Goal: Task Accomplishment & Management: Manage account settings

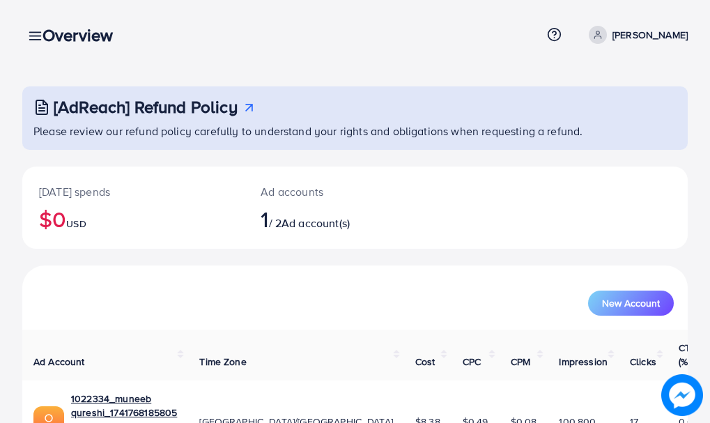
click at [39, 33] on div "Overview" at bounding box center [83, 35] width 104 height 20
click at [26, 32] on link at bounding box center [32, 34] width 20 height 17
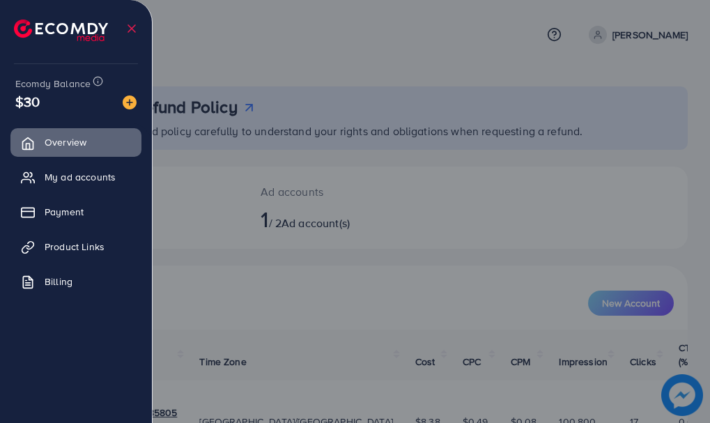
click at [462, 162] on div at bounding box center [355, 253] width 710 height 507
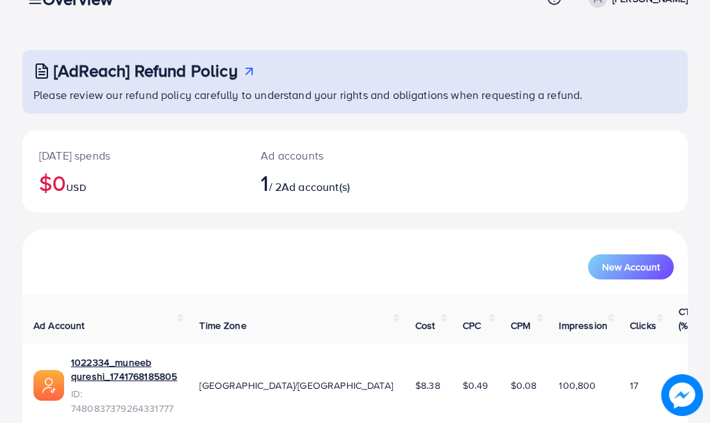
scroll to position [56, 0]
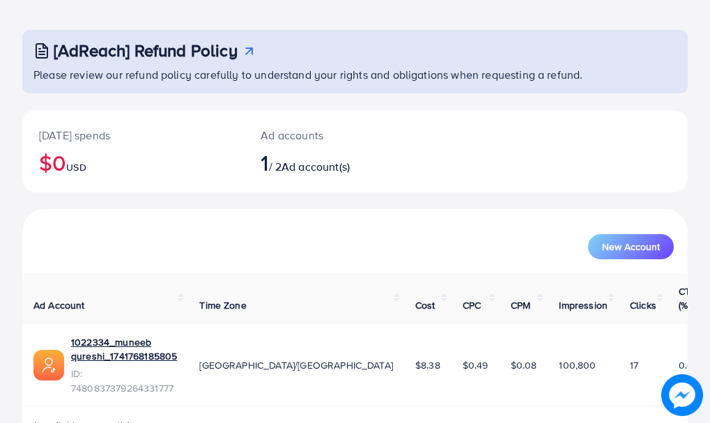
drag, startPoint x: 344, startPoint y: 426, endPoint x: 585, endPoint y: 348, distance: 253.3
click at [579, 351] on div "[AdReach] Refund Policy Please review our refund policy carefully to understand…" at bounding box center [355, 205] width 710 height 522
click at [226, 407] on div "1 available account(s)" at bounding box center [354, 425] width 665 height 36
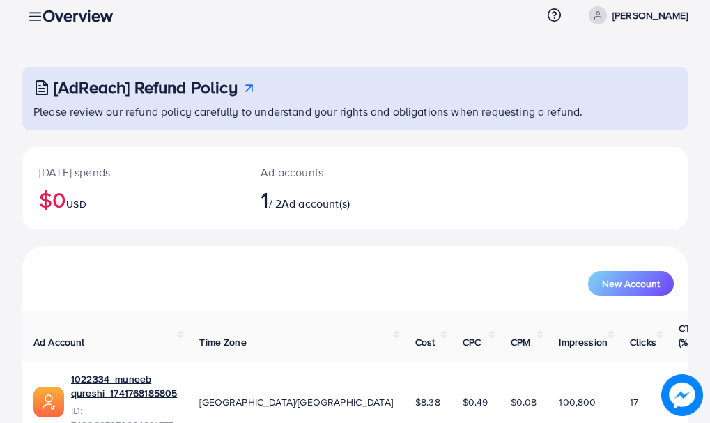
scroll to position [0, 0]
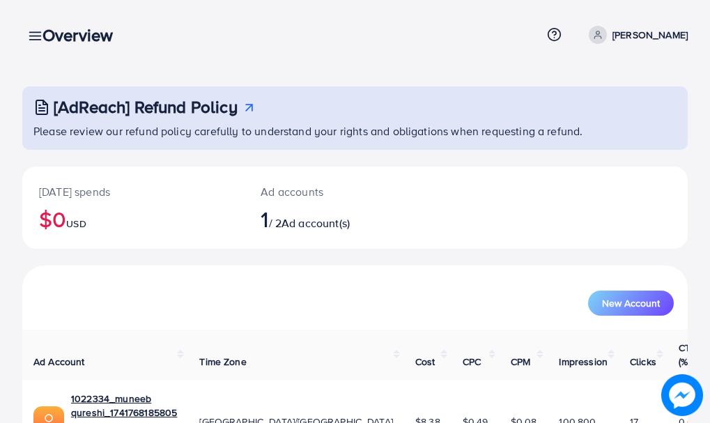
click at [607, 35] on span at bounding box center [598, 35] width 18 height 18
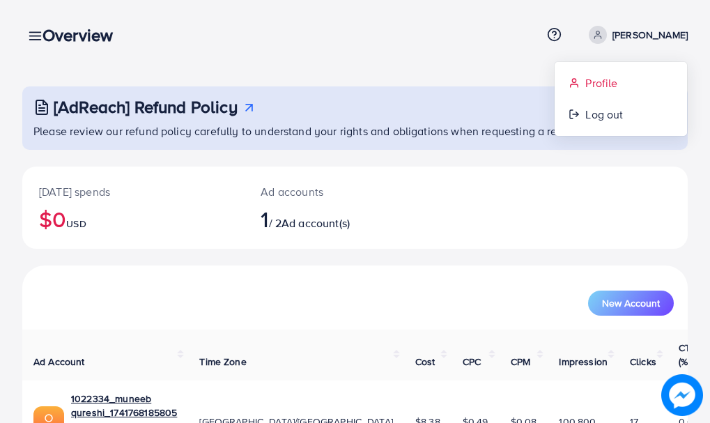
click at [593, 83] on span "Profile" at bounding box center [601, 83] width 32 height 17
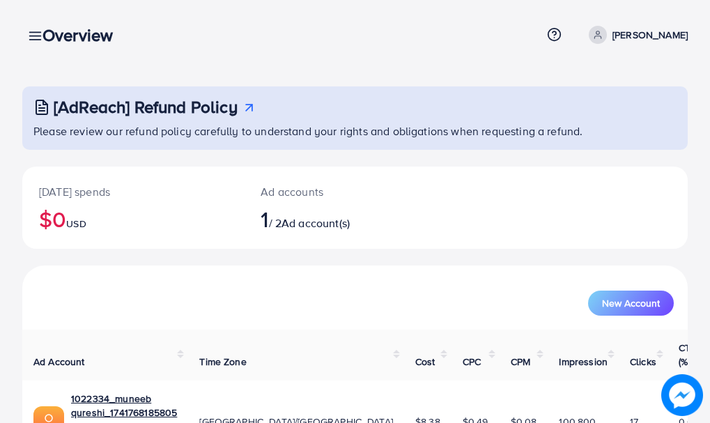
select select "********"
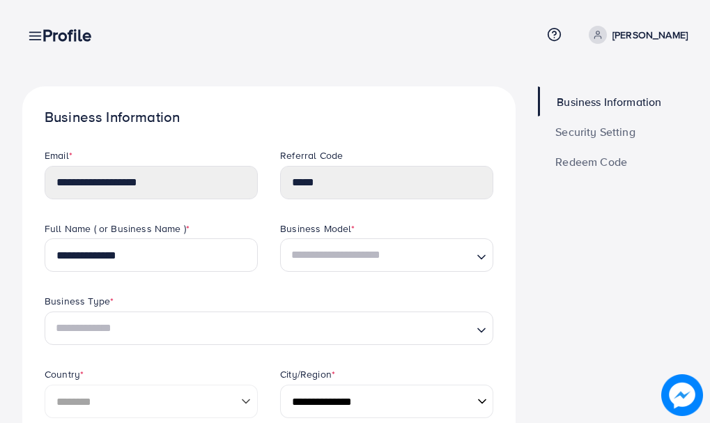
click at [584, 137] on span "Security Setting" at bounding box center [595, 131] width 80 height 11
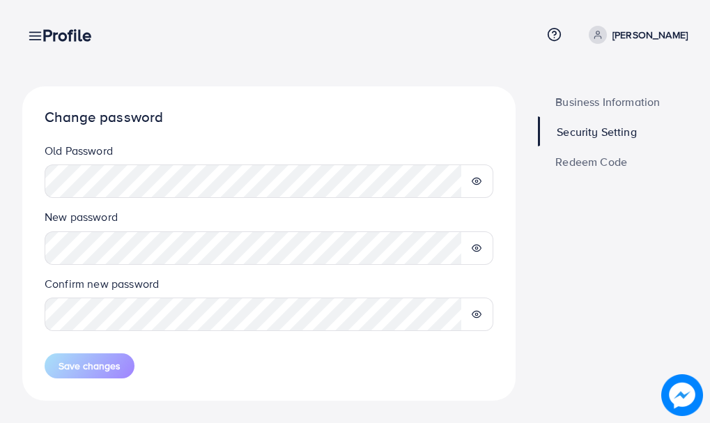
click at [589, 169] on link "Redeem Code" at bounding box center [613, 161] width 150 height 30
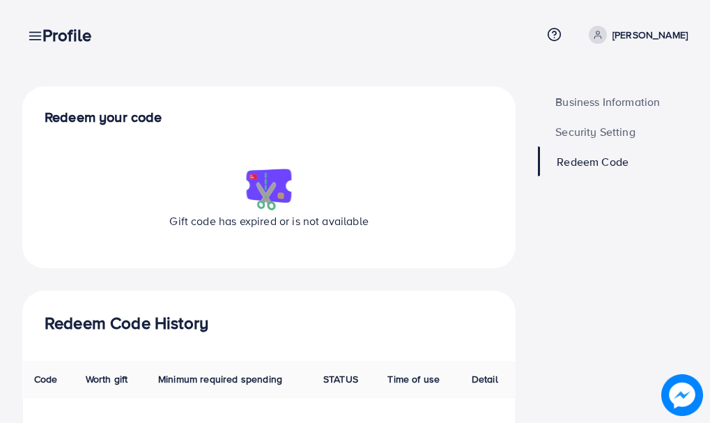
click at [604, 102] on span "Business Information" at bounding box center [607, 101] width 104 height 11
